Goal: Transaction & Acquisition: Purchase product/service

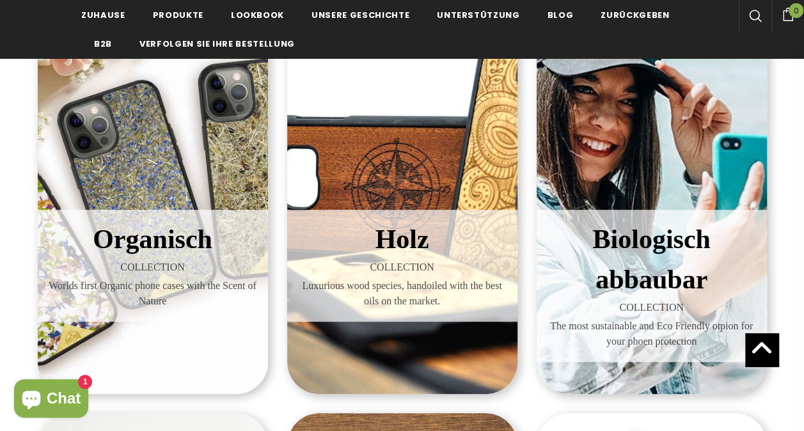
scroll to position [197, 0]
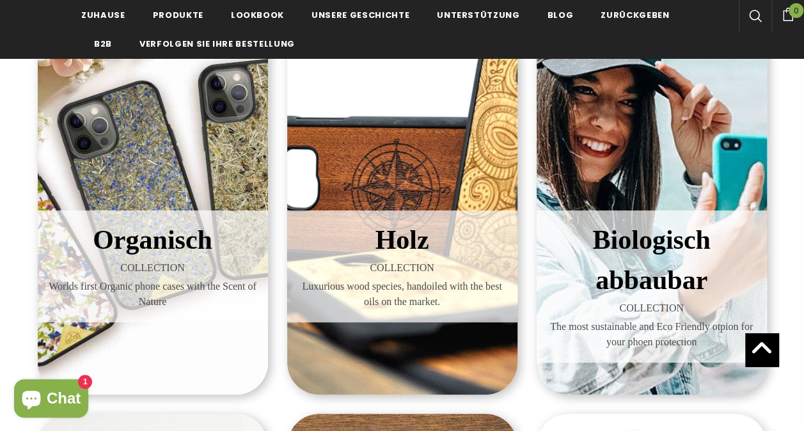
click at [169, 182] on div "Organisch COLLECTION Worlds first Organic phone cases with the Scent of Nature" at bounding box center [153, 188] width 230 height 411
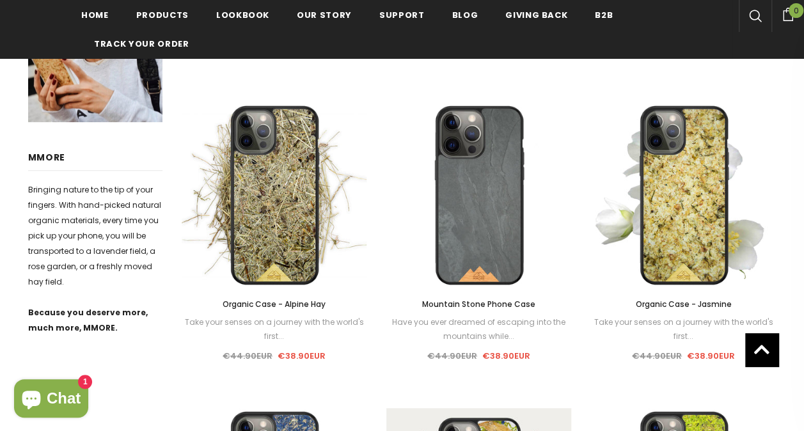
scroll to position [252, 0]
